Goal: Browse casually

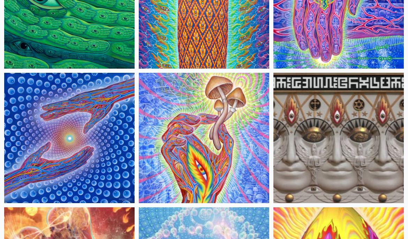
scroll to position [209, 0]
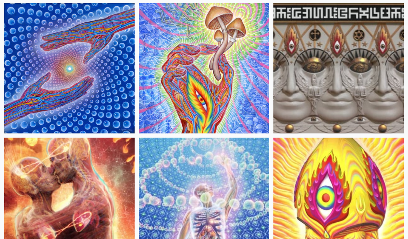
click at [220, 76] on img at bounding box center [204, 68] width 130 height 130
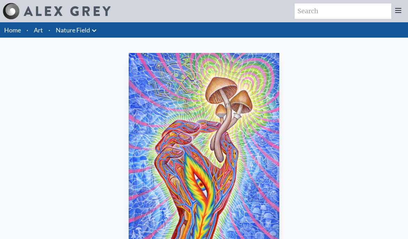
click at [185, 167] on img "2 / 22" at bounding box center [204, 148] width 150 height 191
